Goal: Find specific page/section: Find specific page/section

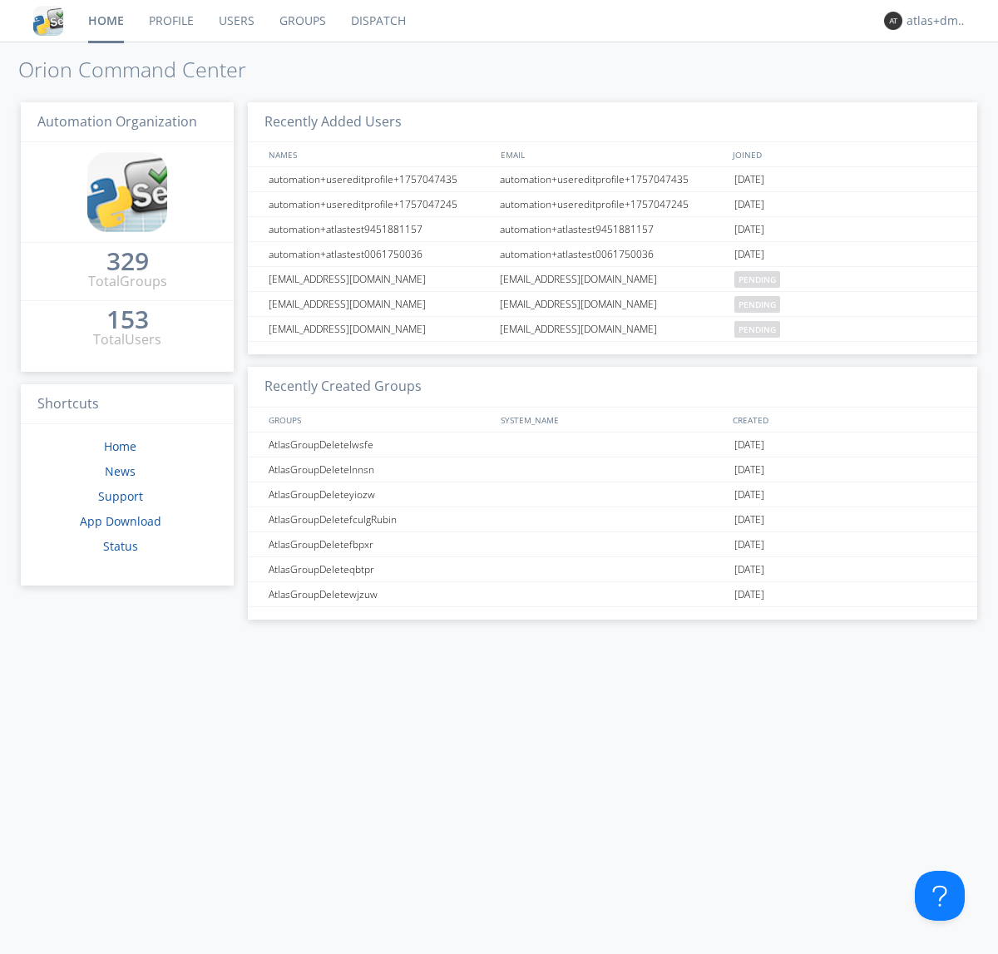
click at [377, 21] on link "Dispatch" at bounding box center [378, 21] width 80 height 42
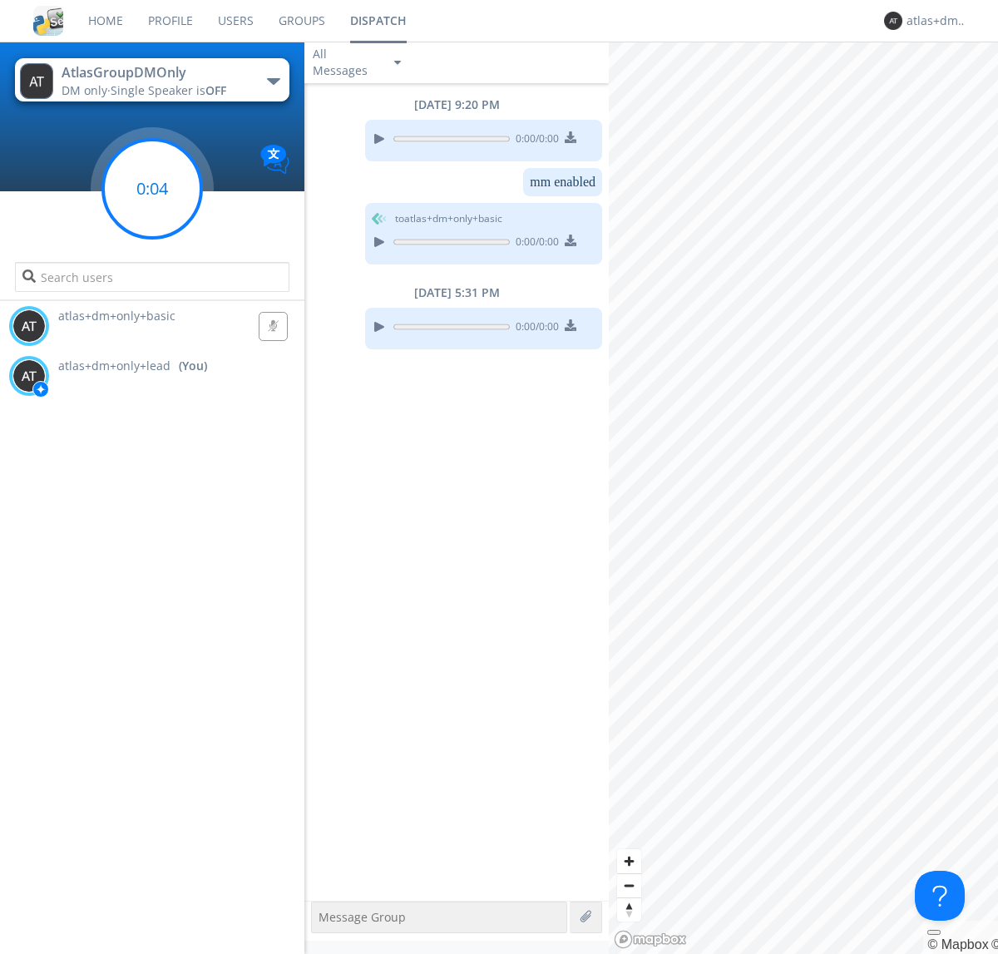
click at [152, 189] on g at bounding box center [152, 189] width 98 height 98
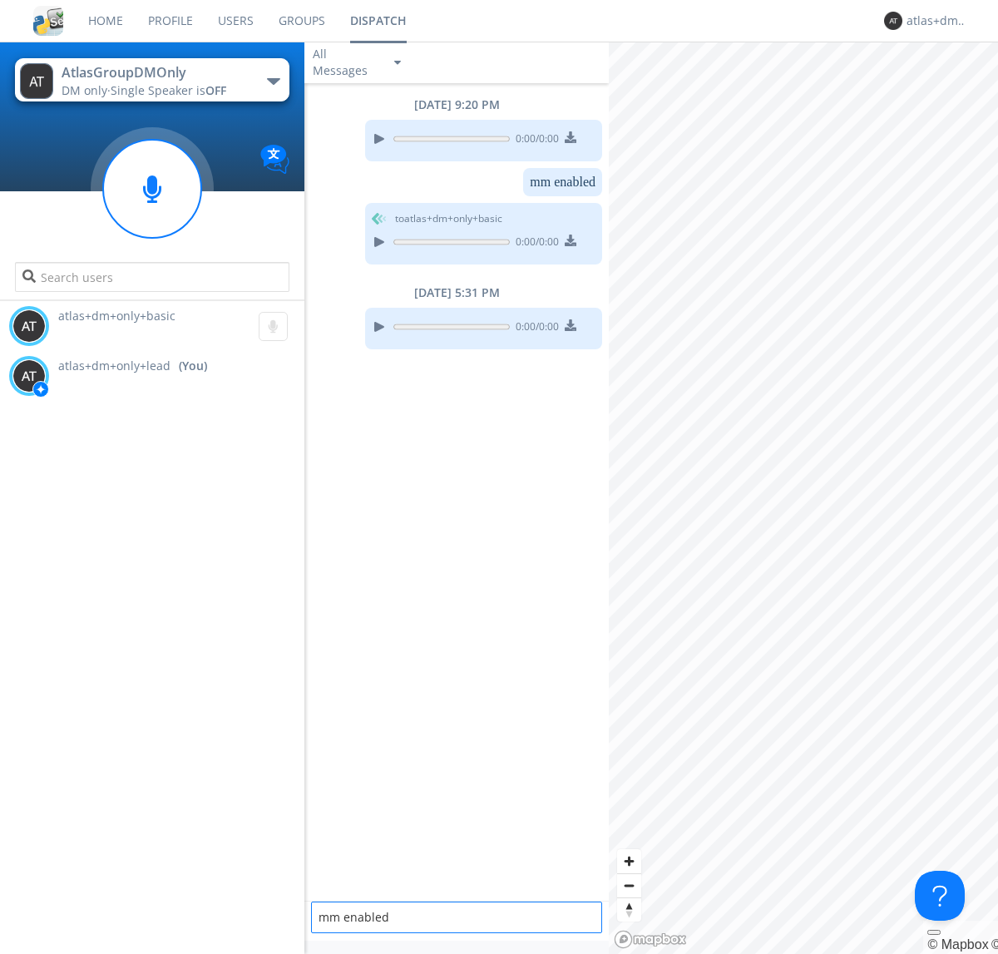
type textarea "mm enabled"
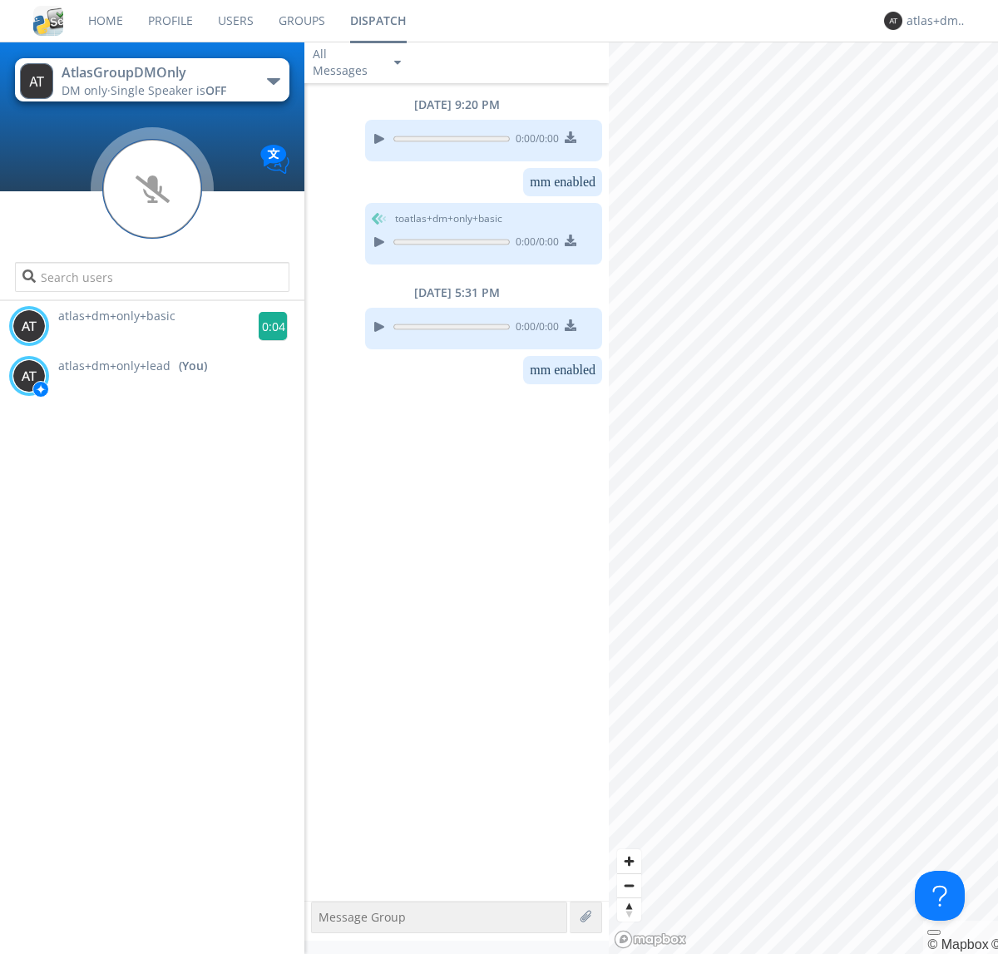
click at [266, 326] on g at bounding box center [273, 326] width 29 height 29
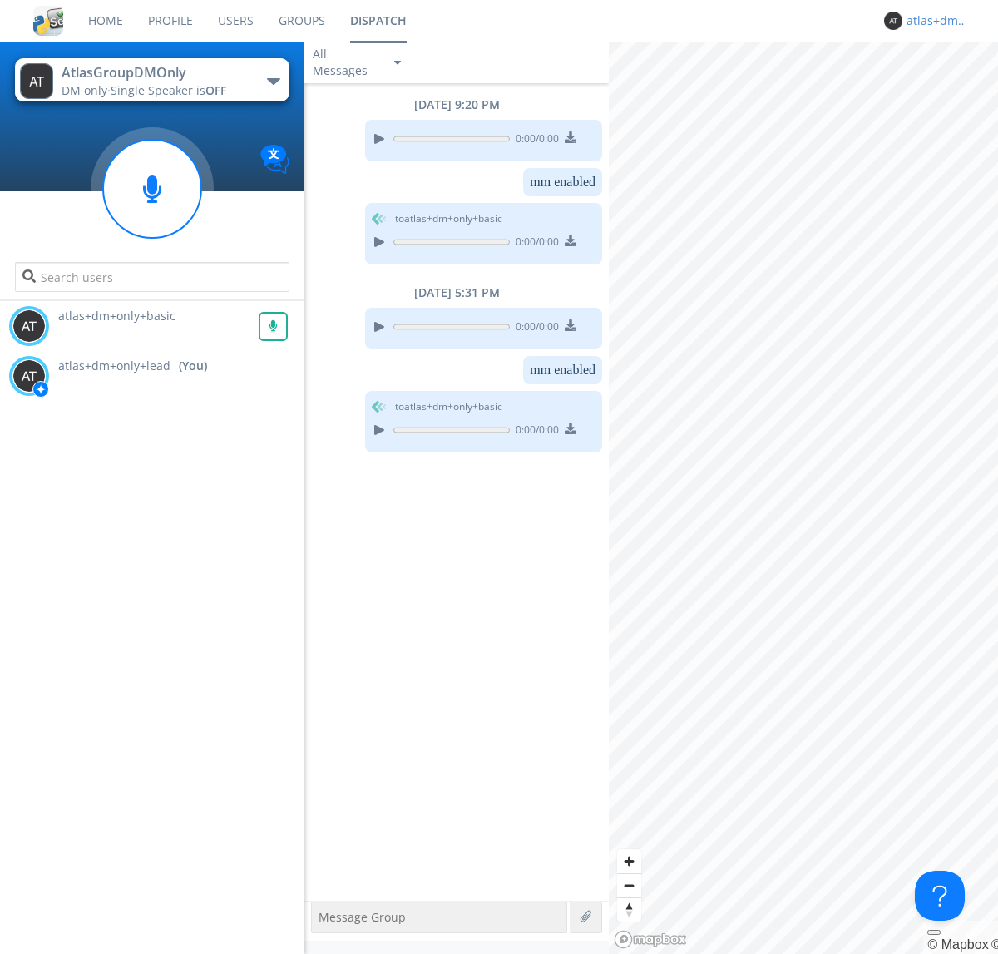
click at [933, 21] on div "atlas+dm+only+lead" at bounding box center [937, 20] width 62 height 17
